Goal: Information Seeking & Learning: Learn about a topic

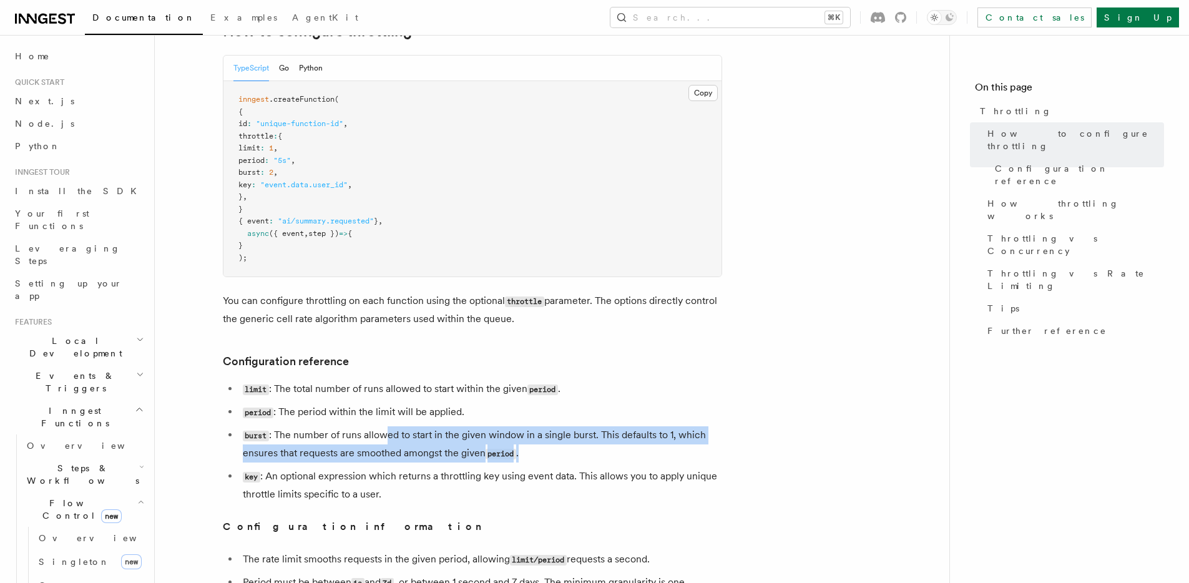
scroll to position [17, 0]
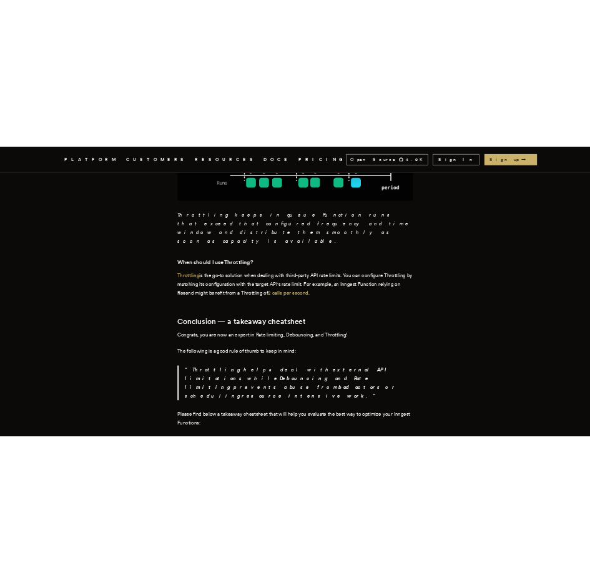
scroll to position [3500, 0]
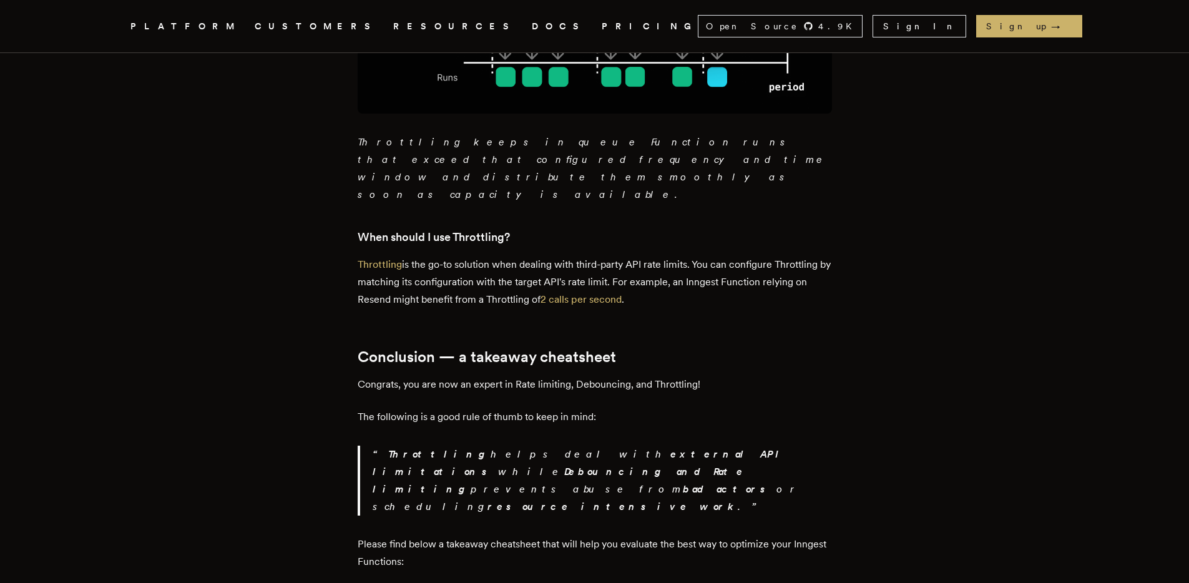
click at [521, 348] on h2 "Conclusion — a takeaway cheatsheet" at bounding box center [595, 356] width 474 height 17
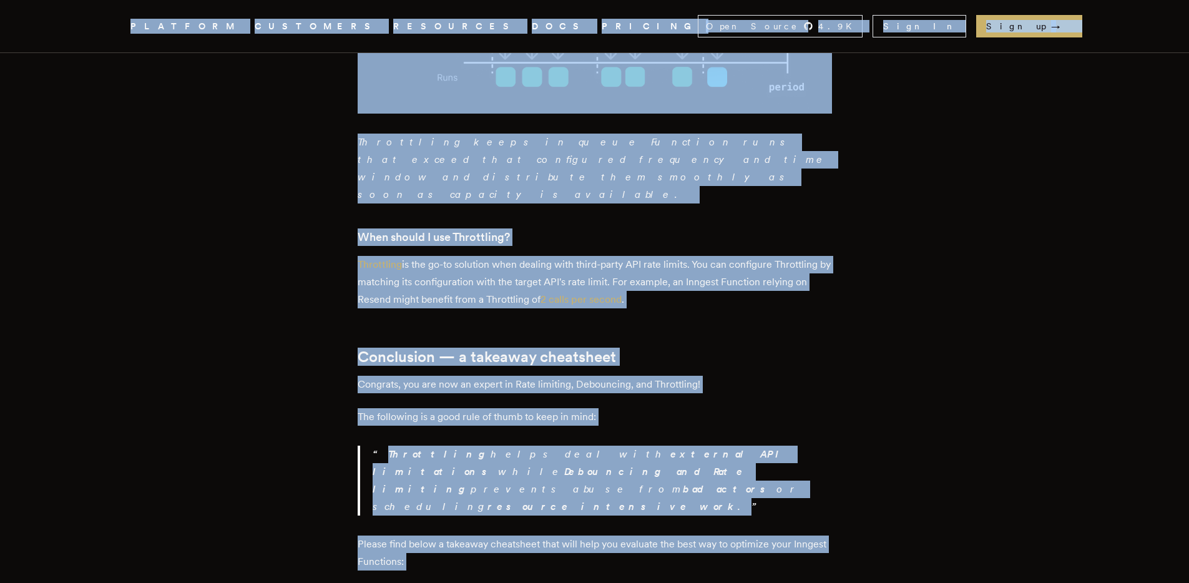
copy div "We raised a $21M Series A to help companies ship and iterate faster. Inngest .c…"
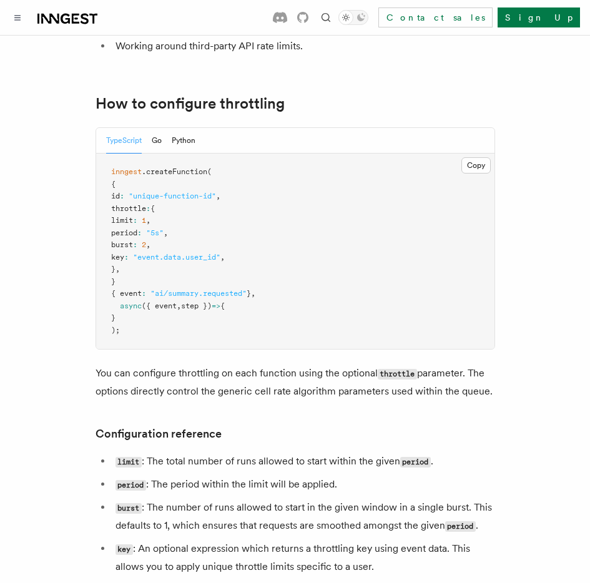
scroll to position [202, 0]
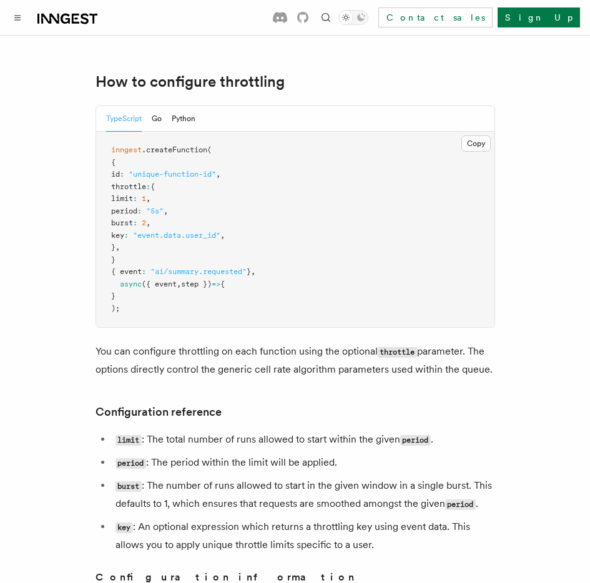
click at [408, 527] on li "key : An optional expression which returns a throttling key using event data. T…" at bounding box center [303, 536] width 383 height 36
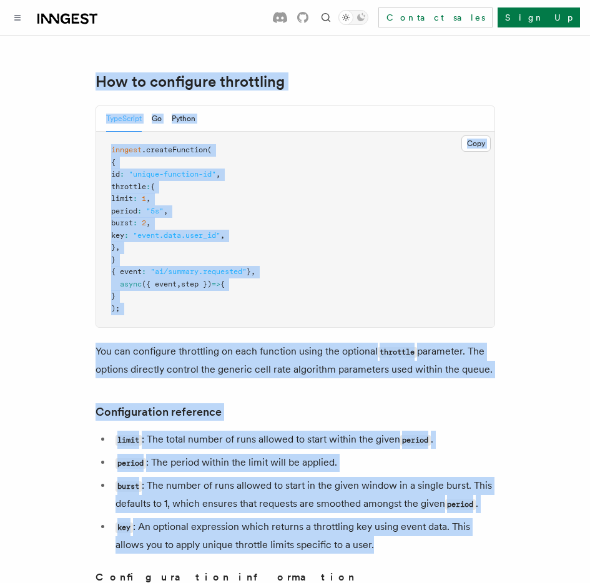
drag, startPoint x: 444, startPoint y: 527, endPoint x: 79, endPoint y: 55, distance: 596.6
copy article "How to configure throttling TypeScript Go Python Copy Copied inngest .createFun…"
